Goal: Transaction & Acquisition: Purchase product/service

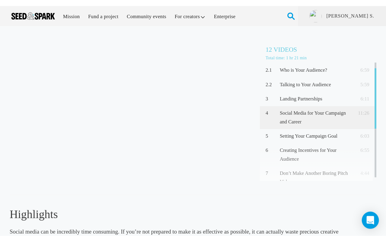
scroll to position [24, 0]
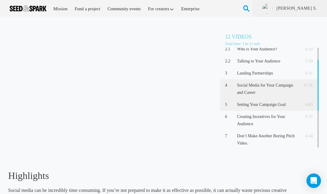
click at [255, 101] on div "5 Setting Your Campaign Goal 6:03" at bounding box center [269, 105] width 99 height 12
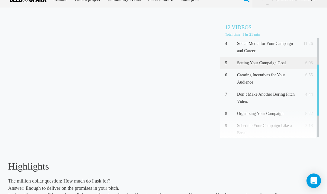
scroll to position [55, 0]
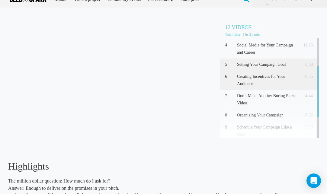
click at [258, 76] on p "Creating Incentives for Your Audience" at bounding box center [268, 80] width 62 height 14
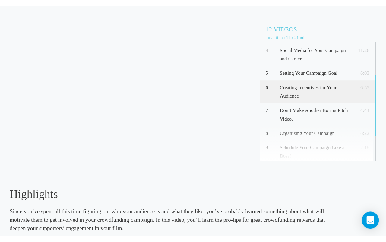
scroll to position [18, 0]
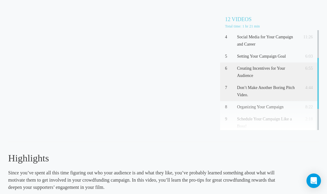
click at [267, 92] on p "Don’t Make Another Boring Pitch Video." at bounding box center [268, 91] width 62 height 14
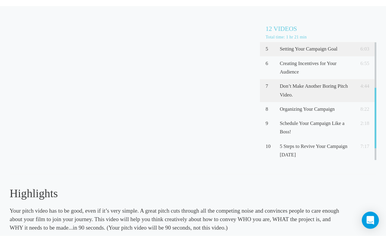
scroll to position [76, 0]
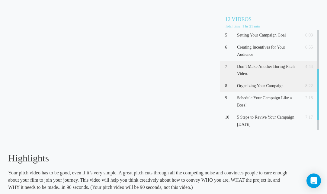
click at [258, 88] on p "Organizing Your Campaign" at bounding box center [268, 85] width 62 height 7
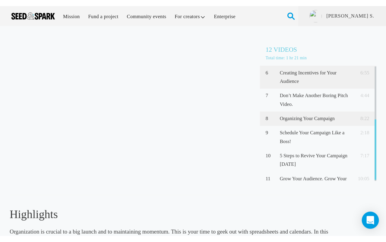
scroll to position [88, 0]
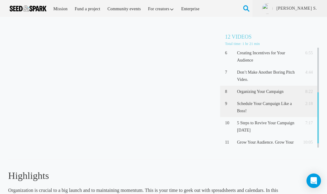
click at [274, 107] on p "Schedule Your Campaign Like a Boss!" at bounding box center [268, 107] width 62 height 14
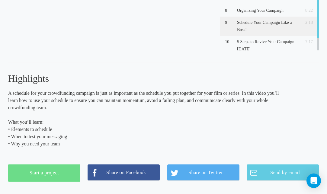
scroll to position [118, 0]
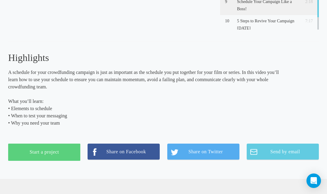
click at [58, 159] on link "Start a project" at bounding box center [44, 152] width 72 height 17
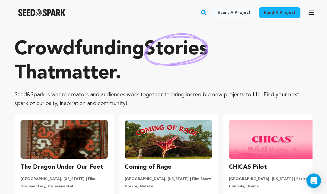
click at [207, 13] on rect "button" at bounding box center [203, 12] width 7 height 7
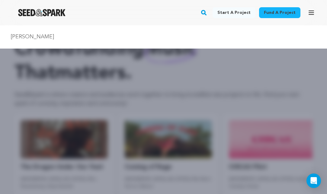
type input "Emily best"
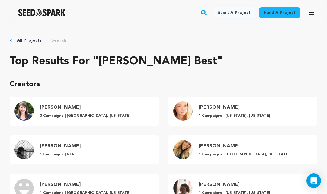
click at [56, 108] on h4 "[PERSON_NAME]" at bounding box center [85, 107] width 91 height 7
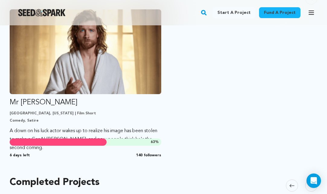
scroll to position [169, 0]
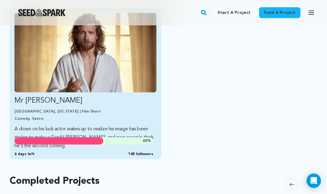
click at [103, 83] on img "Fund Mr Jesus" at bounding box center [85, 52] width 142 height 79
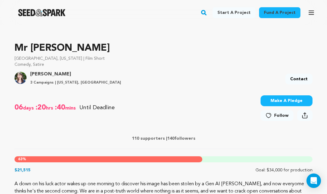
scroll to position [171, 0]
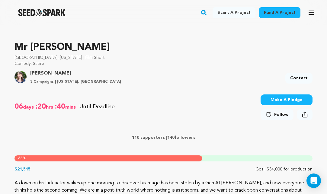
click at [274, 101] on button "Make A Pledge" at bounding box center [287, 100] width 52 height 11
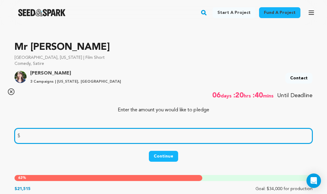
click at [119, 141] on input "number" at bounding box center [163, 135] width 298 height 15
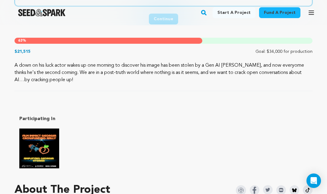
scroll to position [273, 0]
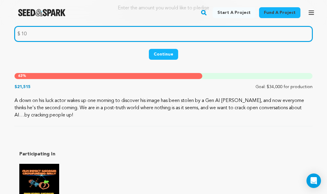
type input "10"
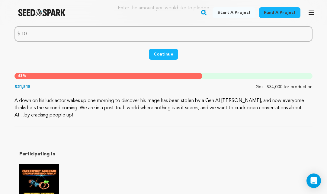
click at [166, 55] on button "Continue" at bounding box center [163, 54] width 29 height 11
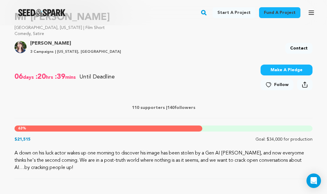
scroll to position [222, 0]
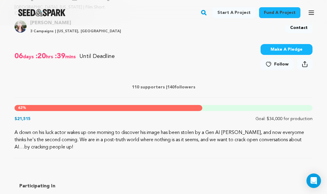
click at [283, 51] on button "Make A Pledge" at bounding box center [287, 49] width 52 height 11
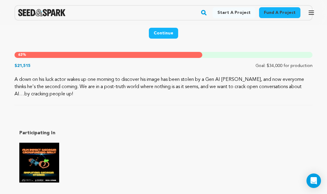
scroll to position [267, 0]
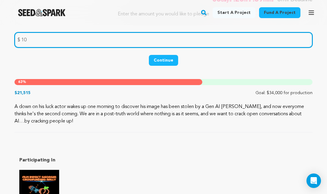
click at [39, 42] on input "10" at bounding box center [163, 39] width 298 height 15
type input "1"
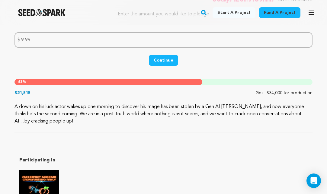
click at [161, 57] on button "Continue" at bounding box center [163, 60] width 29 height 11
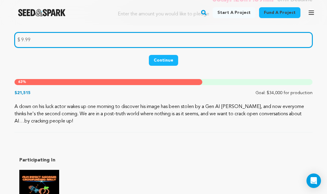
drag, startPoint x: 92, startPoint y: 37, endPoint x: -5, endPoint y: 37, distance: 96.9
type input "10"
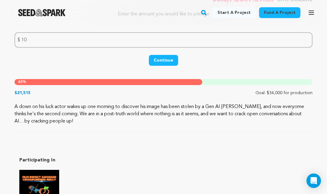
click at [159, 62] on button "Continue" at bounding box center [163, 60] width 29 height 11
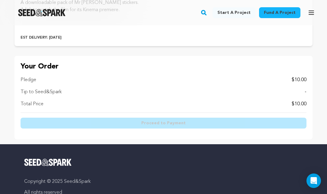
scroll to position [342, 0]
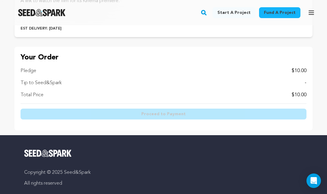
click at [142, 98] on div "Total Price $10.00" at bounding box center [164, 94] width 286 height 7
click at [192, 72] on div "Pledge $10.00" at bounding box center [164, 70] width 286 height 7
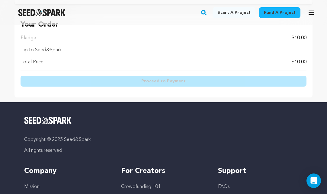
scroll to position [376, 0]
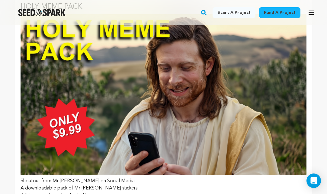
click at [75, 128] on img at bounding box center [164, 94] width 286 height 161
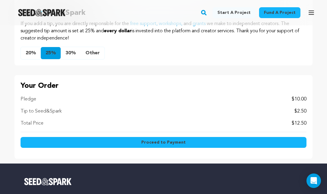
scroll to position [597, 0]
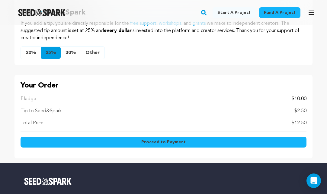
click at [33, 54] on button "20%" at bounding box center [31, 53] width 20 height 12
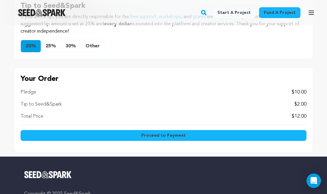
scroll to position [605, 0]
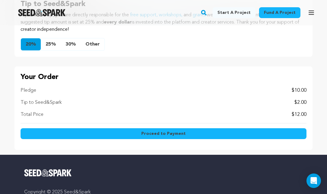
click at [158, 132] on span "Proceed to Payment" at bounding box center [163, 134] width 44 height 6
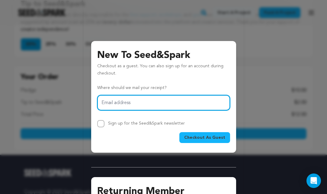
click at [153, 103] on input "Email address" at bounding box center [163, 102] width 133 height 15
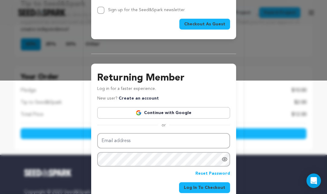
scroll to position [124, 0]
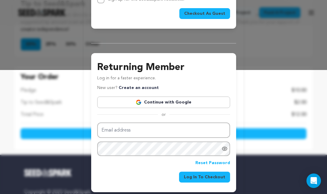
type input "shanrakehl@gmail.com"
click at [138, 99] on img at bounding box center [139, 102] width 6 height 6
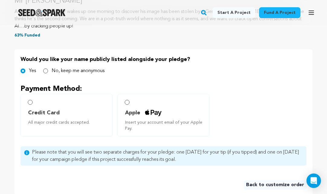
scroll to position [253, 0]
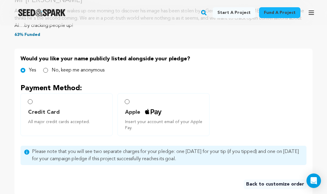
click at [129, 102] on input "Apple Insert your account email of your Apple Pay." at bounding box center [127, 101] width 5 height 5
click at [128, 102] on input "Apple Insert your account email of your Apple Pay." at bounding box center [127, 101] width 5 height 5
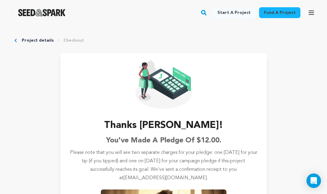
click at [34, 40] on link "Project details" at bounding box center [38, 40] width 32 height 6
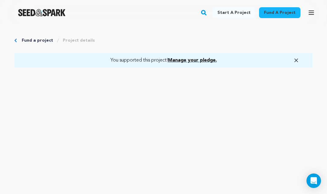
click at [33, 41] on link "Fund a project" at bounding box center [37, 40] width 31 height 6
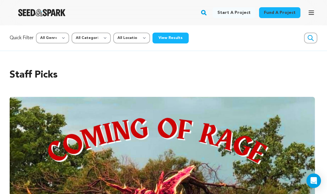
click at [206, 11] on rect "button" at bounding box center [203, 12] width 7 height 7
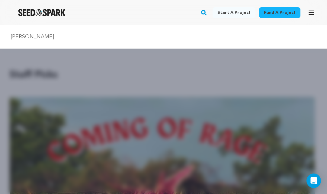
type input "Emily best"
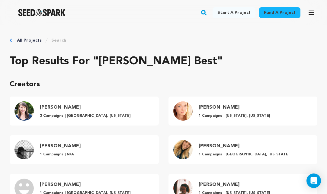
click at [59, 106] on h4 "[PERSON_NAME]" at bounding box center [85, 107] width 91 height 7
click at [53, 114] on p "3 Campaigns | [GEOGRAPHIC_DATA], [US_STATE]" at bounding box center [85, 116] width 91 height 5
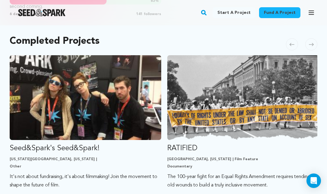
scroll to position [323, 0]
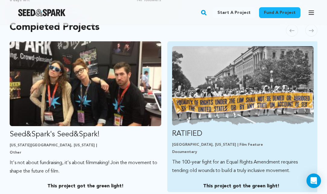
click at [211, 94] on img "Fund RATIFIED" at bounding box center [243, 85] width 142 height 79
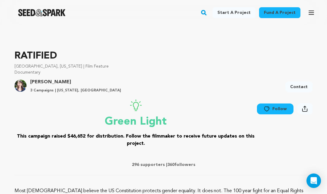
scroll to position [179, 0]
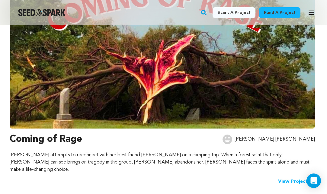
scroll to position [146, 0]
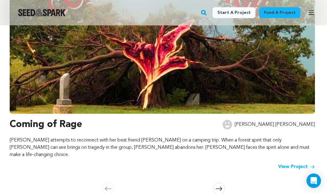
click at [175, 79] on img at bounding box center [162, 32] width 305 height 163
click at [282, 163] on link "View Project" at bounding box center [296, 166] width 37 height 7
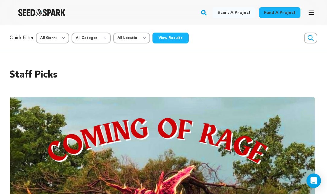
scroll to position [0, 0]
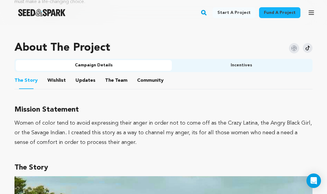
scroll to position [368, 0]
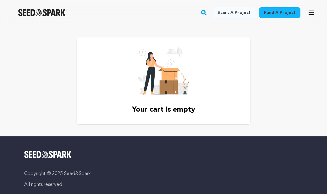
scroll to position [169, 0]
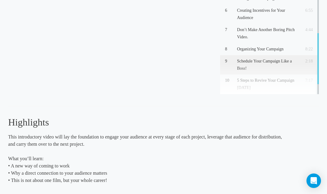
scroll to position [80, 0]
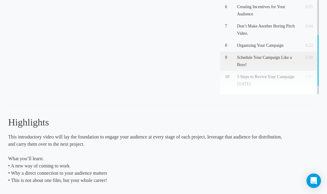
click at [241, 60] on p "Schedule Your Campaign Like a Boss!" at bounding box center [268, 61] width 62 height 14
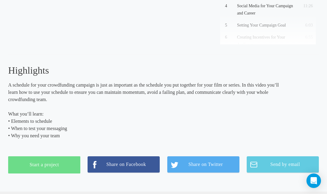
scroll to position [159, 0]
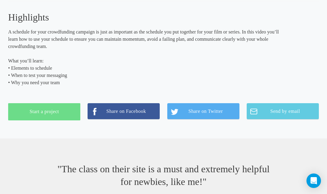
click at [49, 83] on p "What you’ll learn: • Elements to schedule • When to test your messaging • Why y…" at bounding box center [148, 71] width 280 height 29
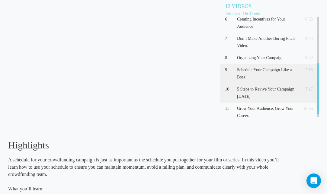
scroll to position [95, 0]
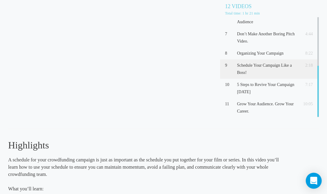
click at [313, 180] on icon "Open Intercom Messenger" at bounding box center [313, 181] width 7 height 8
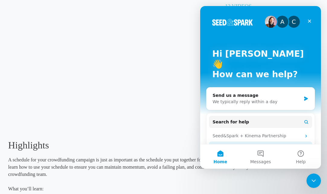
scroll to position [0, 0]
click at [300, 152] on button "Help" at bounding box center [301, 157] width 40 height 24
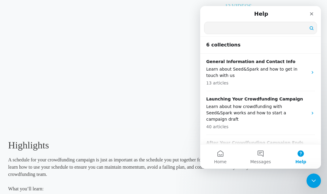
click at [232, 27] on input "Search for help" at bounding box center [260, 28] width 112 height 12
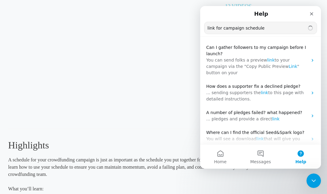
type input "link for campaign schedule"
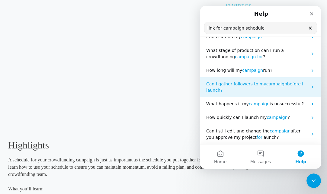
scroll to position [58, 0]
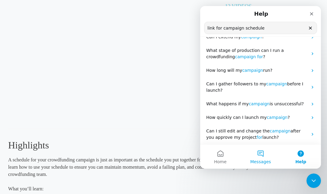
click at [264, 154] on button "Messages" at bounding box center [260, 157] width 40 height 24
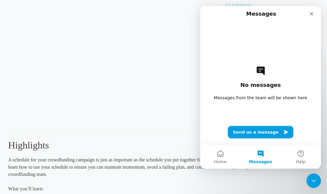
click at [261, 132] on button "Send us a message" at bounding box center [260, 132] width 65 height 12
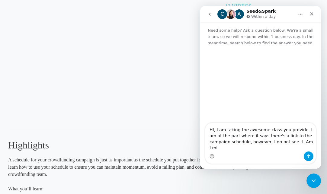
scroll to position [0, 0]
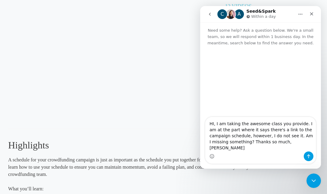
type textarea "HI, I am taking the awesome class you provide. I am at the part where it says t…"
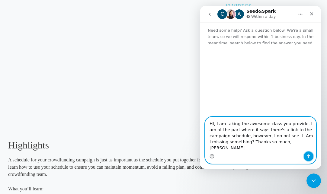
click at [305, 154] on button "Send a message…" at bounding box center [309, 157] width 10 height 10
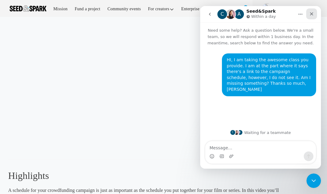
click at [313, 10] on div "Close" at bounding box center [311, 13] width 11 height 11
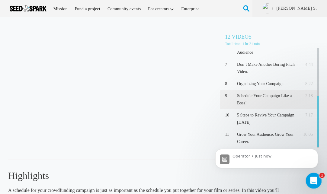
click at [319, 180] on div "Open Intercom Messenger" at bounding box center [313, 180] width 20 height 20
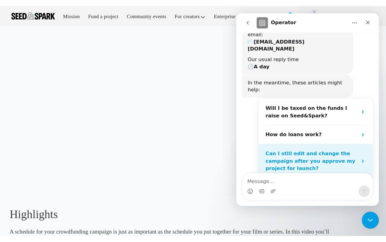
scroll to position [2, 0]
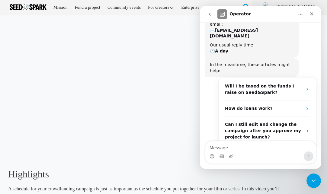
click at [72, 159] on div "Schedule Your Campaign Like a Boss! (2:18) 12 Videos Total time: 1 hr 21 min 1 …" at bounding box center [163, 149] width 311 height 256
click at [312, 15] on icon "Close" at bounding box center [311, 13] width 5 height 5
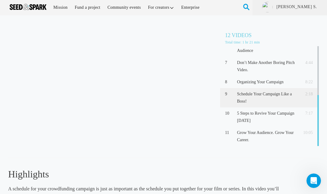
scroll to position [42, 0]
